Goal: Task Accomplishment & Management: Use online tool/utility

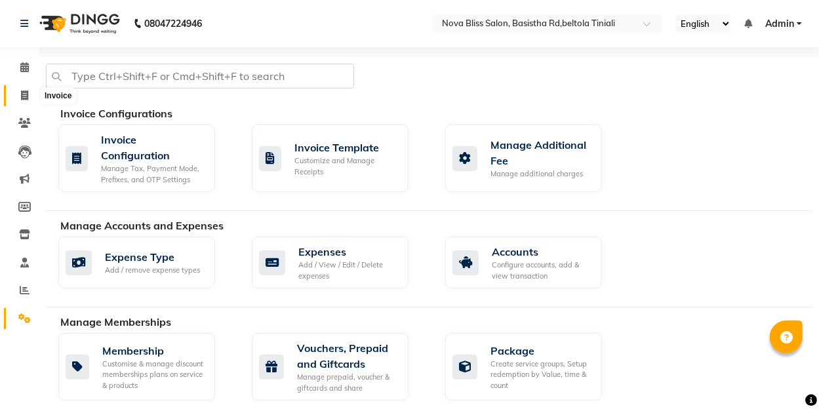
click at [23, 94] on icon at bounding box center [24, 96] width 7 height 10
select select "service"
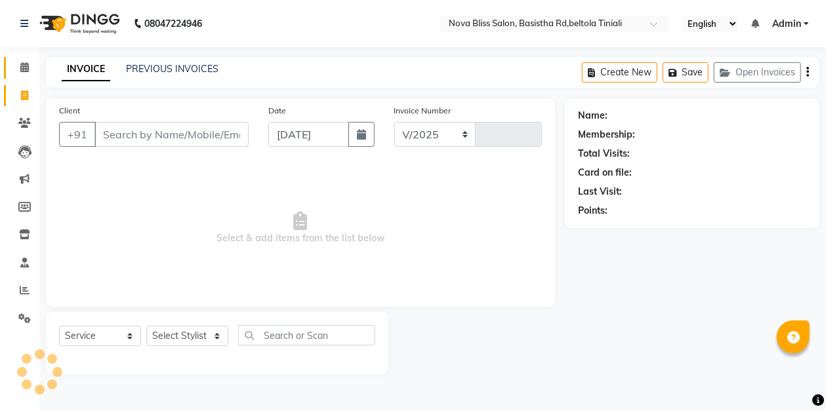
select select "6211"
type input "0844"
